Goal: Navigation & Orientation: Find specific page/section

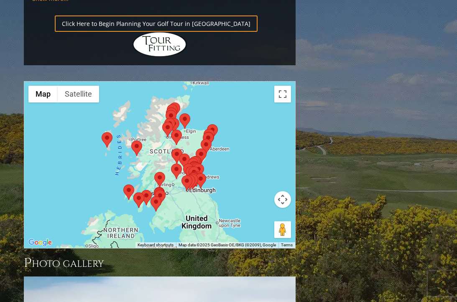
scroll to position [972, 0]
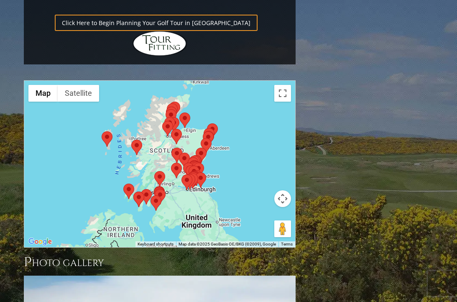
click at [241, 105] on div at bounding box center [159, 164] width 271 height 166
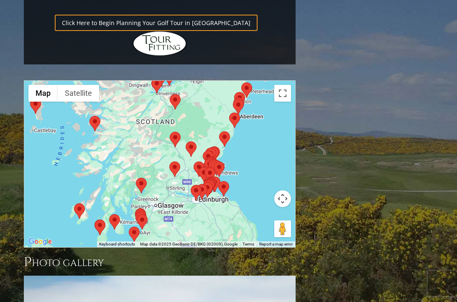
drag, startPoint x: 229, startPoint y: 110, endPoint x: 292, endPoint y: 107, distance: 64.0
click at [292, 107] on div at bounding box center [159, 164] width 271 height 166
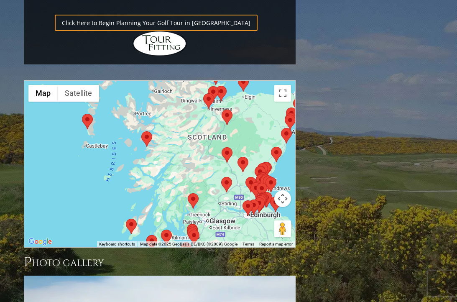
drag, startPoint x: 150, startPoint y: 100, endPoint x: 198, endPoint y: 111, distance: 49.2
click at [205, 117] on div at bounding box center [159, 164] width 271 height 166
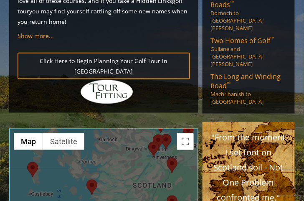
scroll to position [1022, 0]
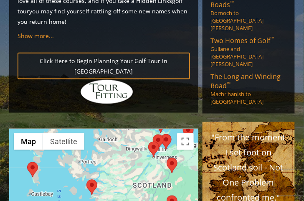
scroll to position [1019, 0]
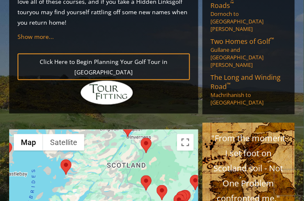
drag, startPoint x: 160, startPoint y: 120, endPoint x: 133, endPoint y: 99, distance: 34.2
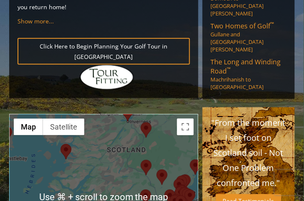
scroll to position [1035, 0]
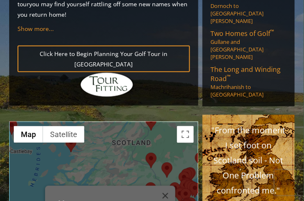
scroll to position [1024, 0]
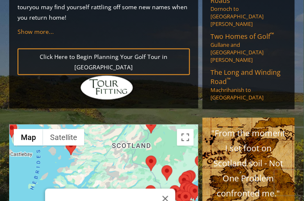
click at [165, 189] on button "Close" at bounding box center [165, 199] width 20 height 20
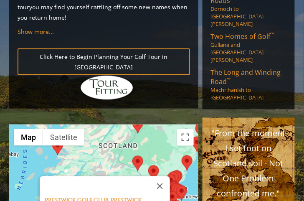
click at [164, 176] on button "Close" at bounding box center [160, 186] width 20 height 20
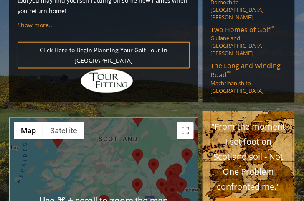
scroll to position [1029, 0]
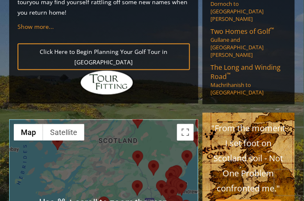
click at [132, 120] on div "To navigate, press the arrow keys." at bounding box center [104, 203] width 188 height 166
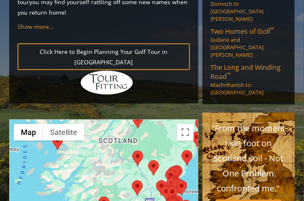
click at [129, 120] on div at bounding box center [104, 203] width 188 height 166
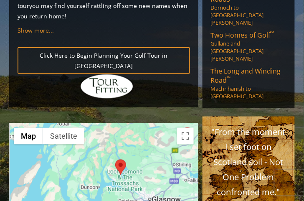
scroll to position [1022, 0]
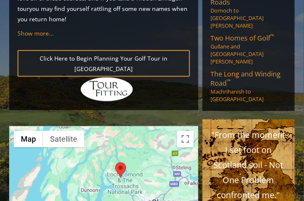
drag, startPoint x: 109, startPoint y: 114, endPoint x: 152, endPoint y: 109, distance: 42.5
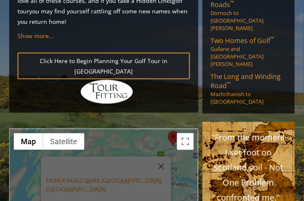
scroll to position [1015, 0]
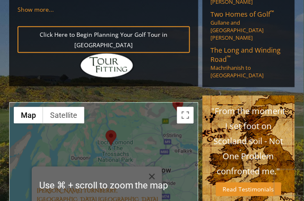
scroll to position [1049, 0]
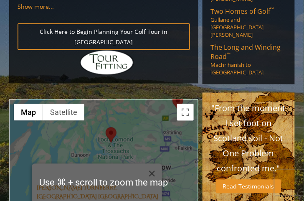
click at [79, 117] on div "[PERSON_NAME] Turnberry, Ayrshire [GEOGRAPHIC_DATA] [PERSON_NAME] Turnberry, [G…" at bounding box center [104, 183] width 188 height 166
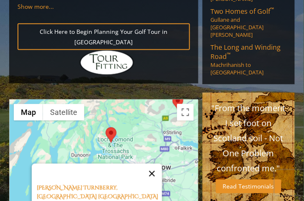
click at [152, 164] on button "Close" at bounding box center [152, 174] width 20 height 20
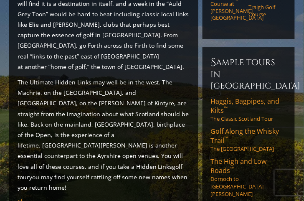
scroll to position [853, 0]
